Goal: Transaction & Acquisition: Purchase product/service

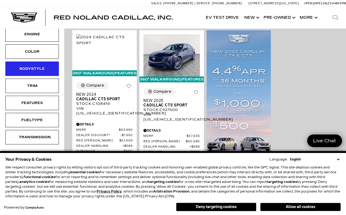
scroll to position [110, 0]
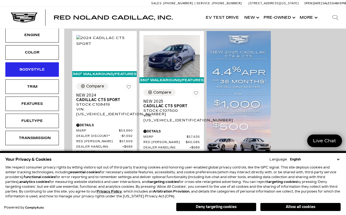
click at [34, 71] on div "Bodystyle" at bounding box center [32, 70] width 27 height 6
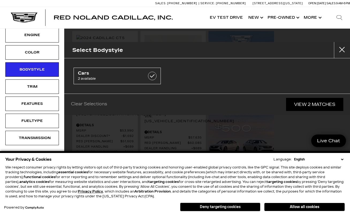
click at [243, 207] on button "Deny targeting cookies" at bounding box center [220, 207] width 80 height 9
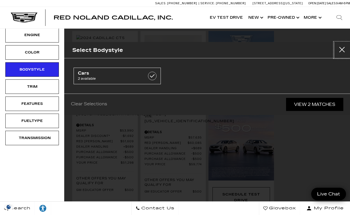
click at [343, 50] on button "Close" at bounding box center [341, 50] width 16 height 16
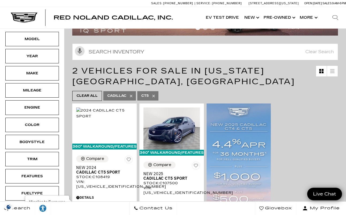
scroll to position [0, 0]
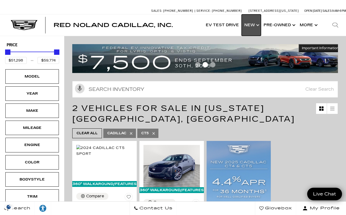
click at [258, 24] on link "Show New" at bounding box center [250, 24] width 19 height 21
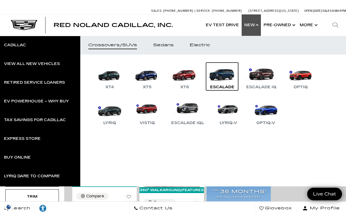
click at [223, 77] on link "Escalade" at bounding box center [222, 77] width 32 height 28
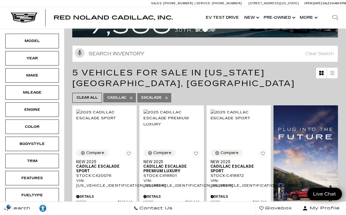
scroll to position [58, 0]
